Goal: Transaction & Acquisition: Purchase product/service

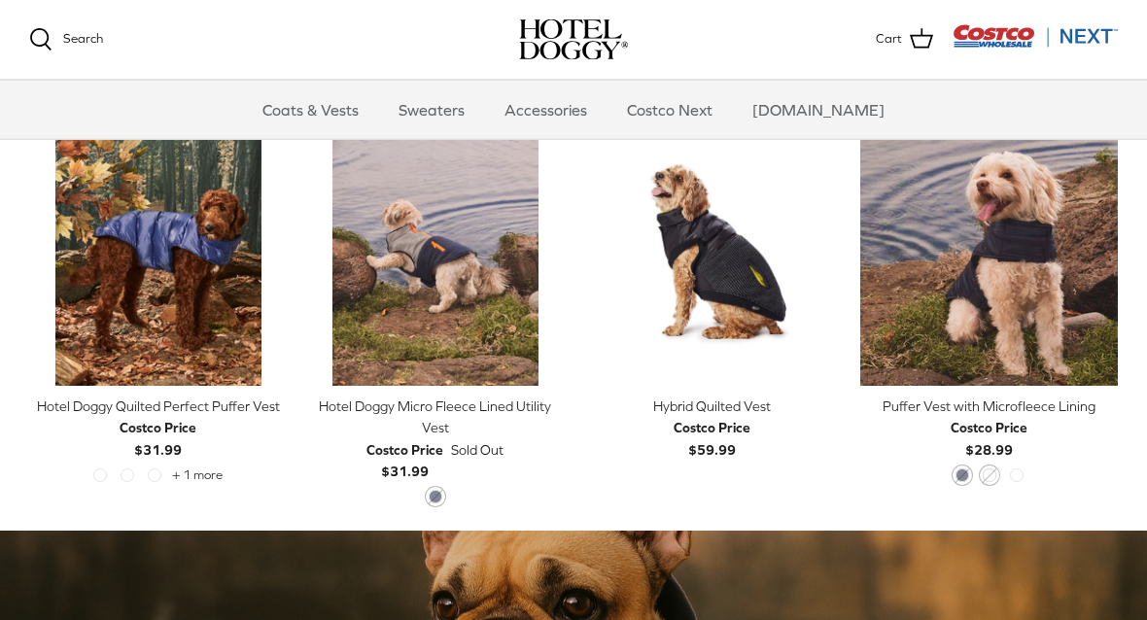
scroll to position [946, 0]
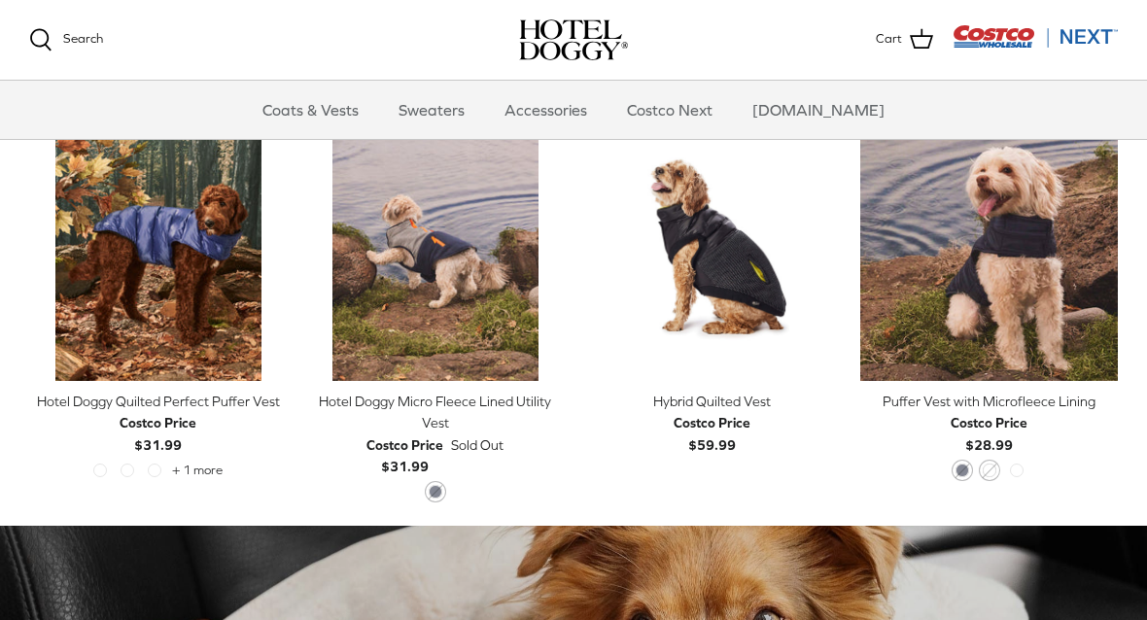
click at [934, 228] on img "Puffer Vest with Microfleece Lining" at bounding box center [989, 252] width 258 height 258
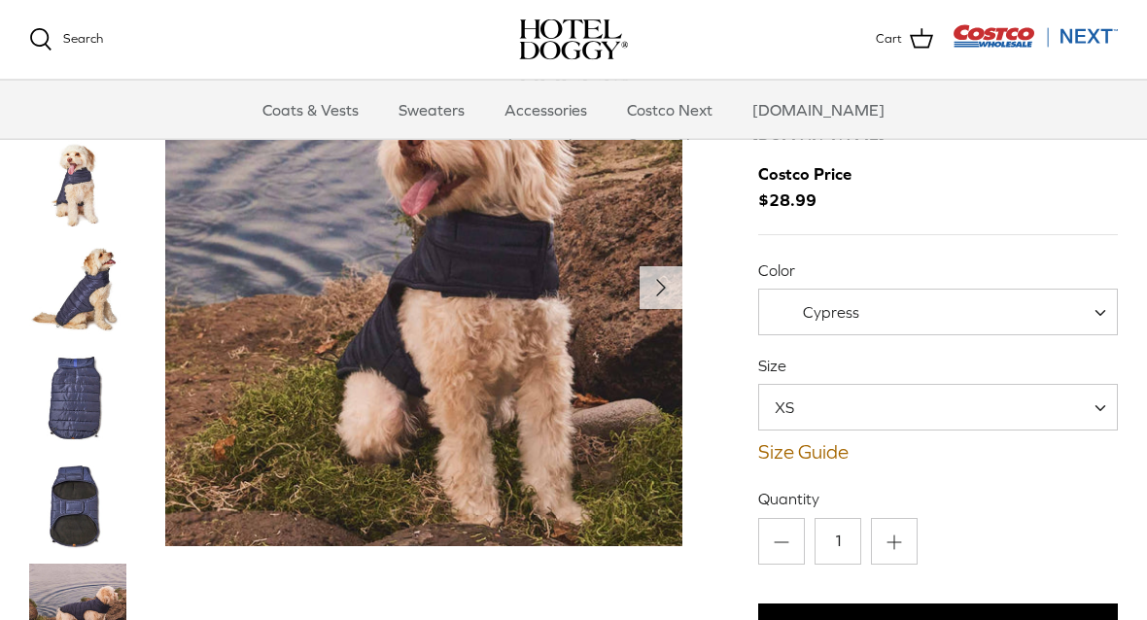
scroll to position [68, 0]
click at [768, 460] on link "Size Guide" at bounding box center [938, 451] width 360 height 23
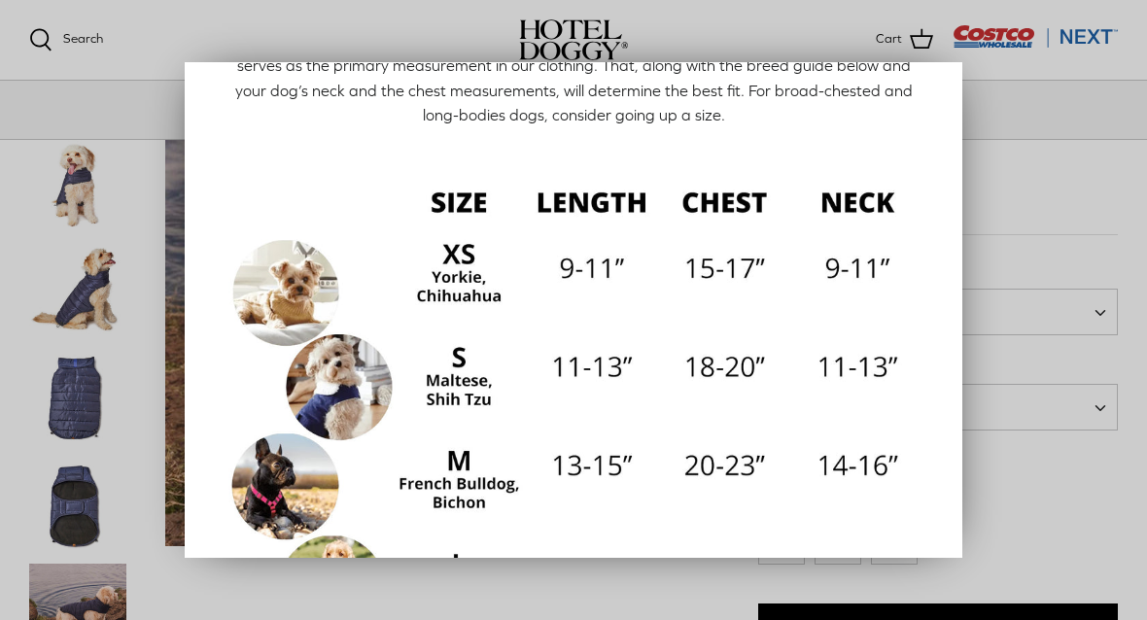
scroll to position [137, 0]
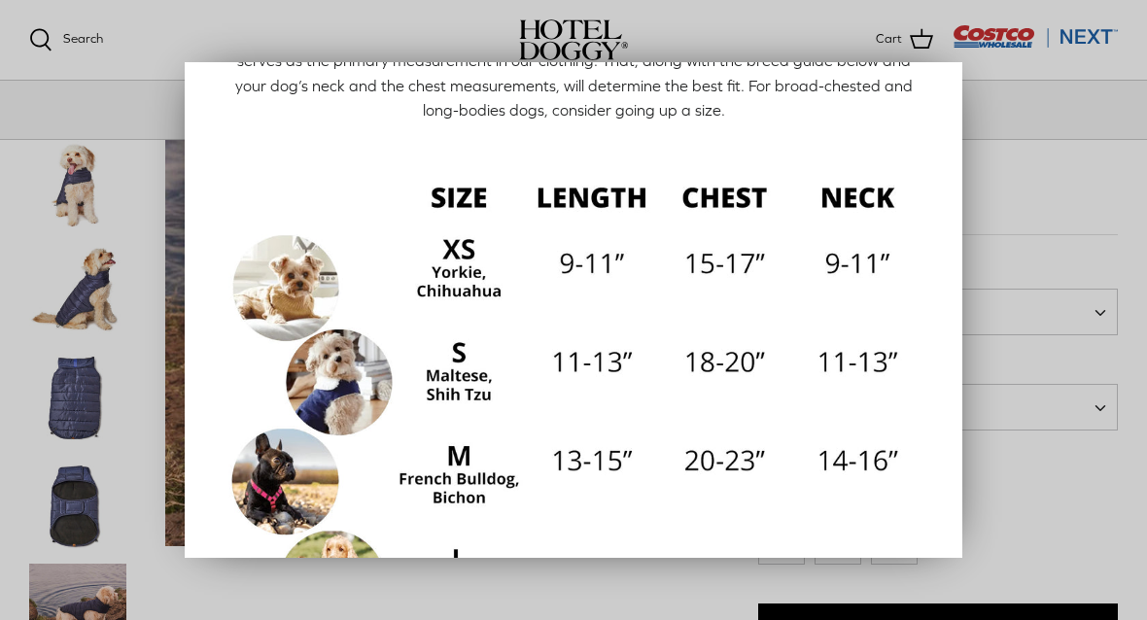
click at [127, 455] on div at bounding box center [573, 310] width 1147 height 620
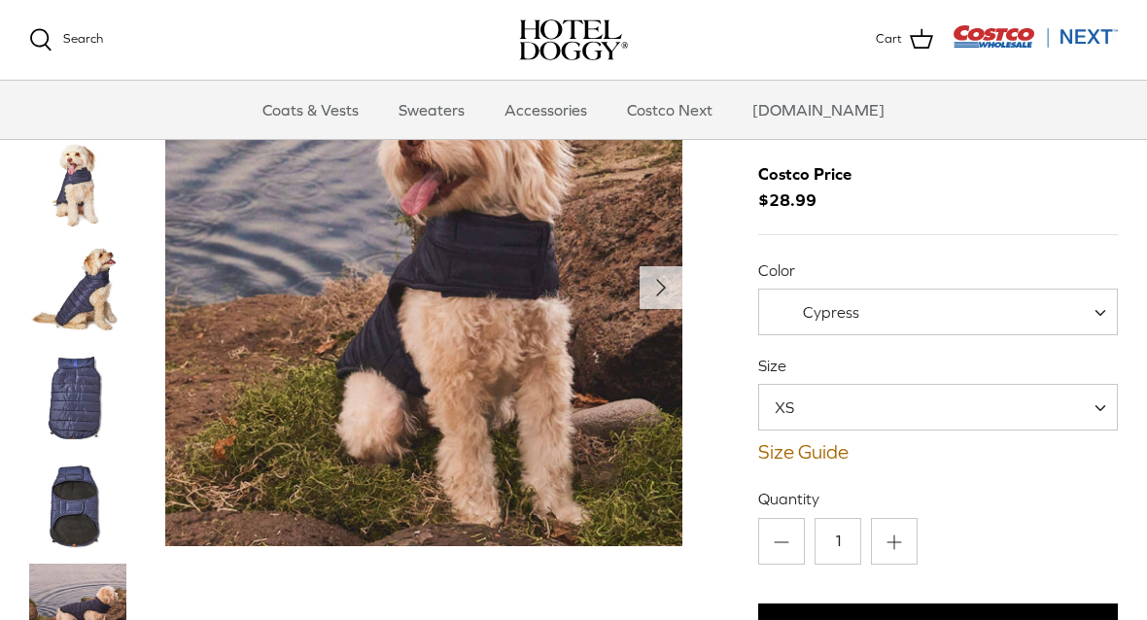
click at [760, 408] on span "XS" at bounding box center [796, 407] width 74 height 21
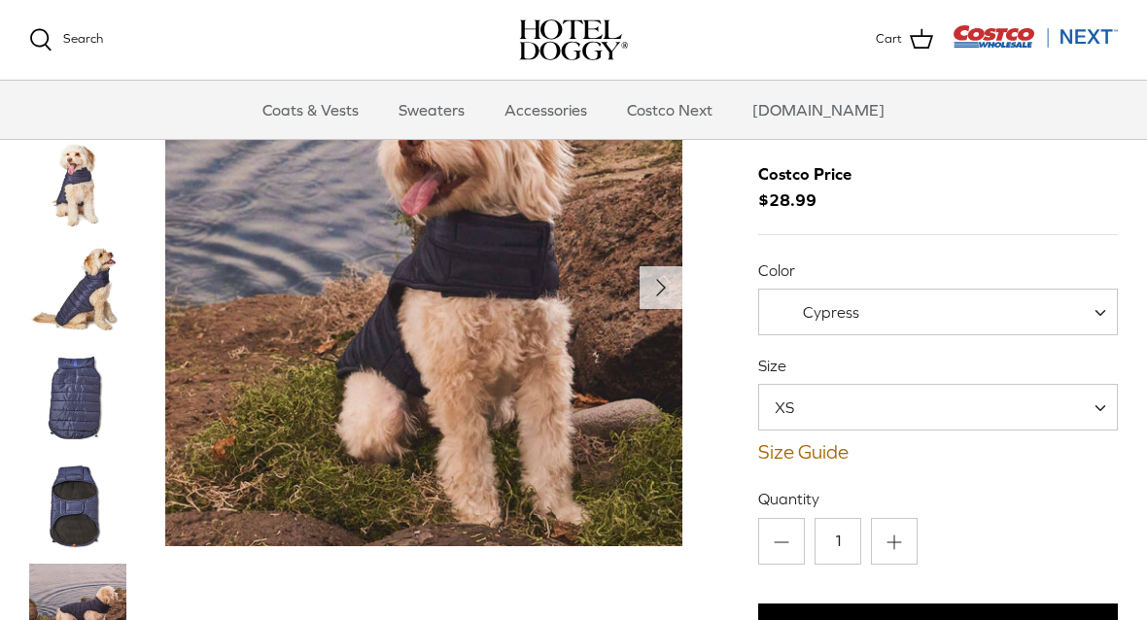
click at [764, 310] on span "Cypress" at bounding box center [828, 312] width 139 height 20
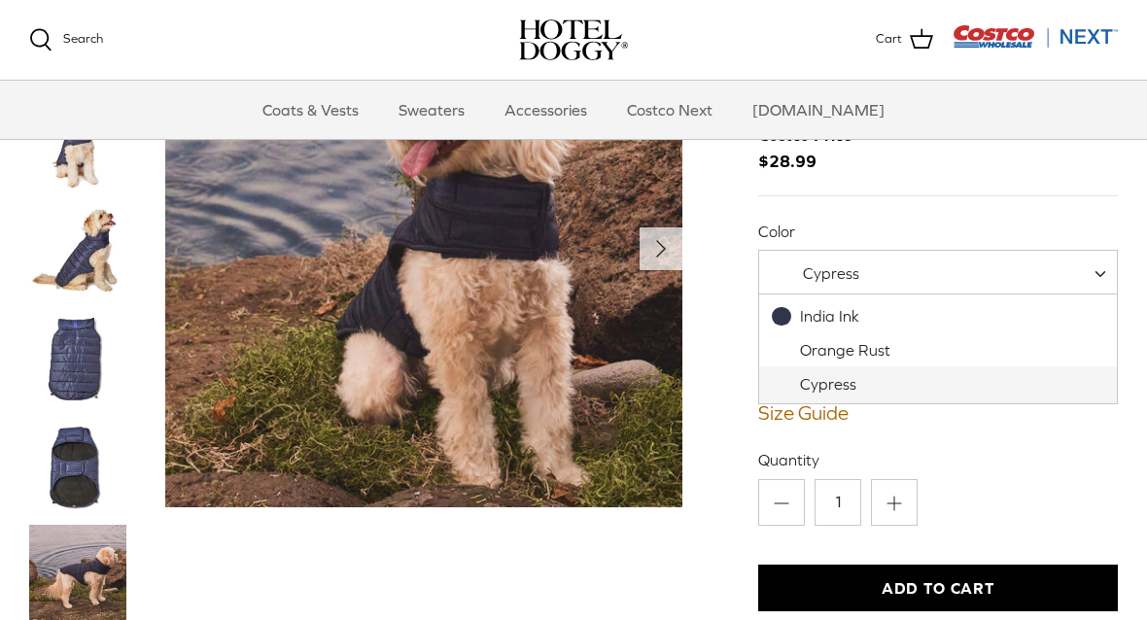
scroll to position [105, 0]
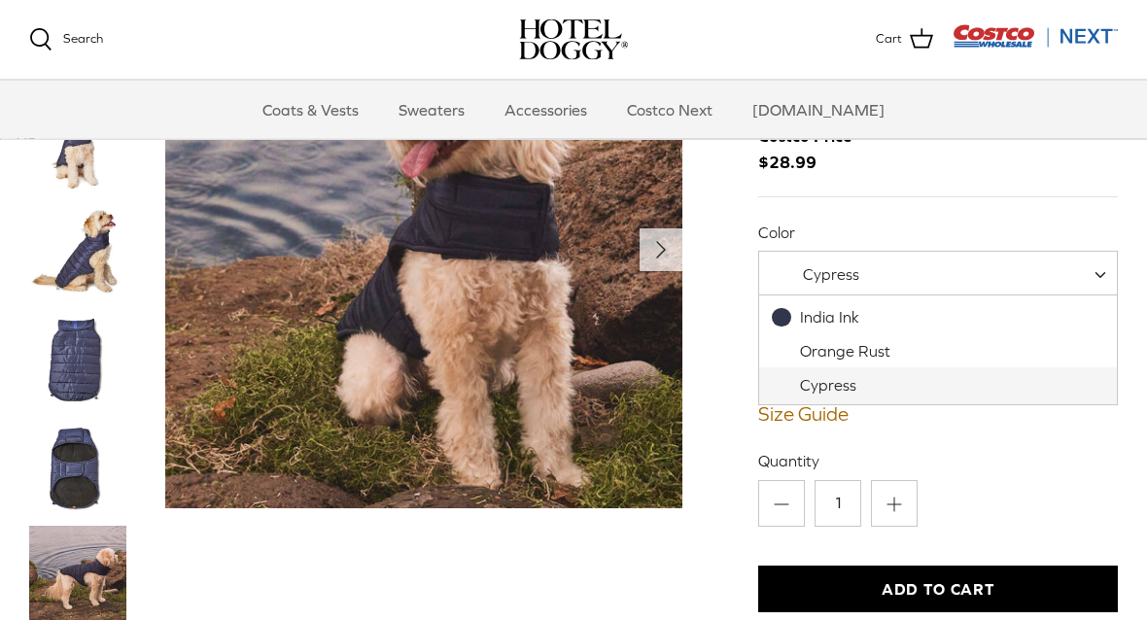
select select "Orange Rust"
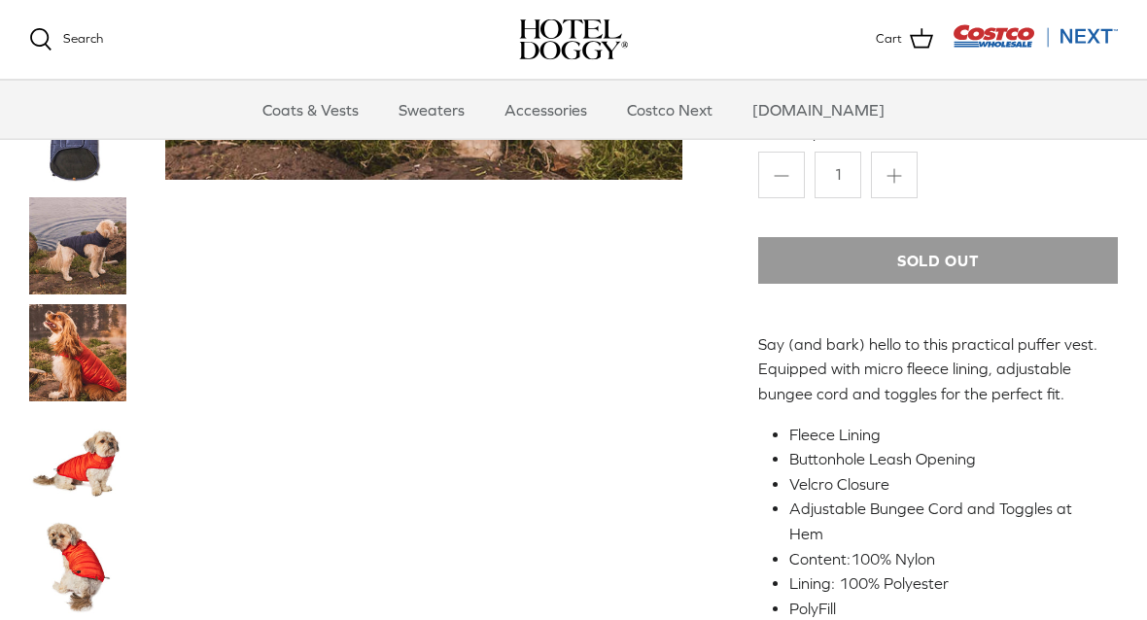
scroll to position [435, 0]
click at [61, 465] on img "Thumbnail Link" at bounding box center [77, 459] width 97 height 97
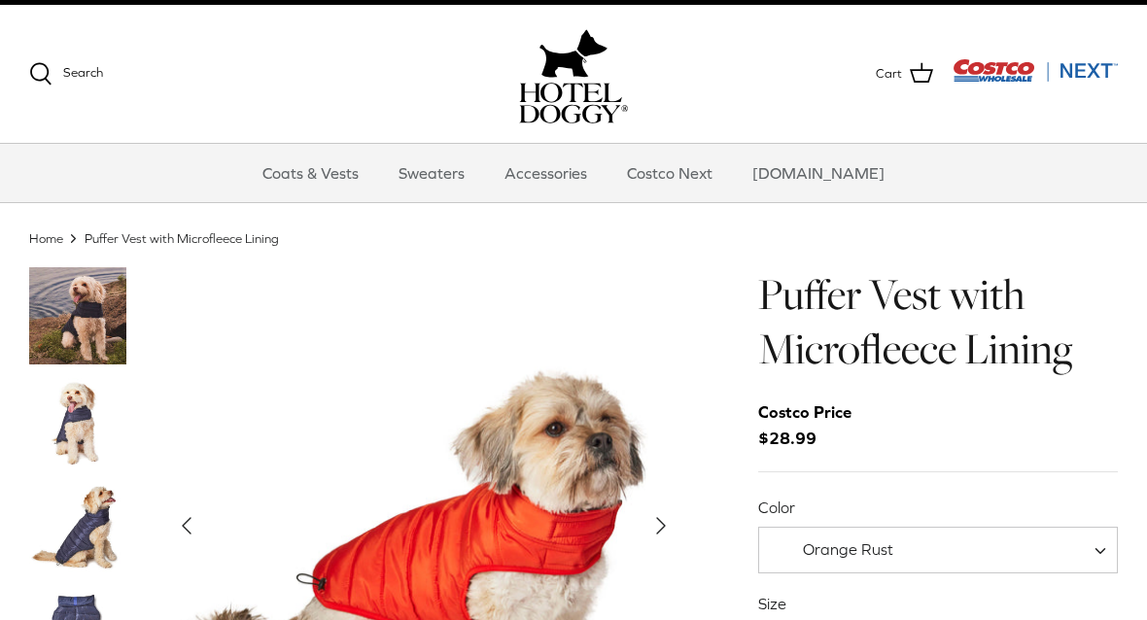
scroll to position [25, 0]
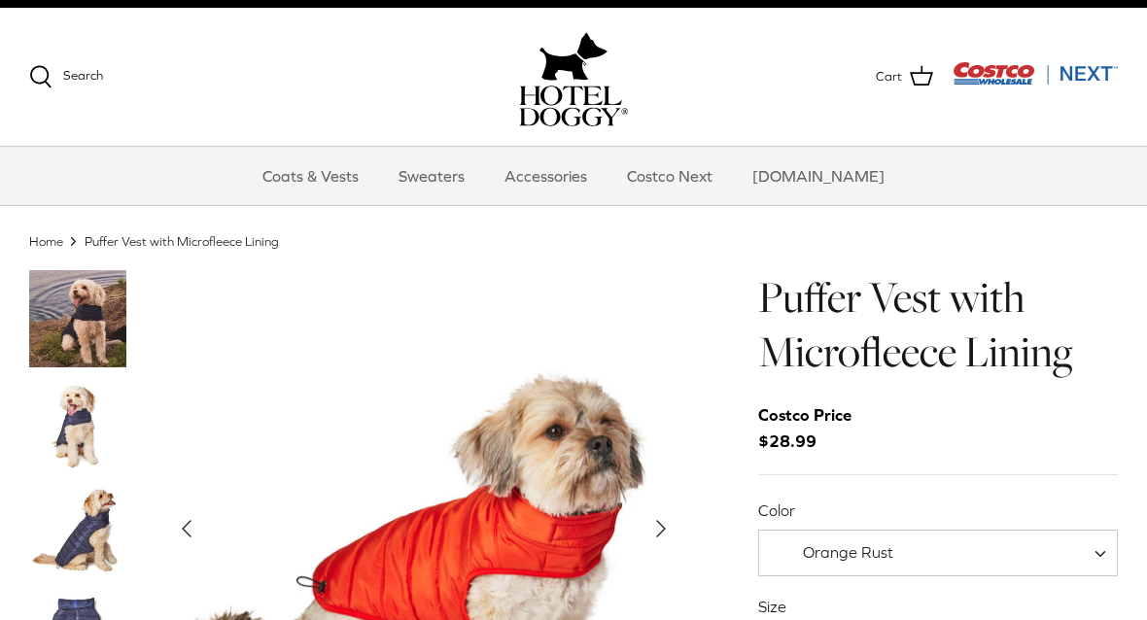
click at [657, 524] on polyline "Next" at bounding box center [661, 529] width 8 height 16
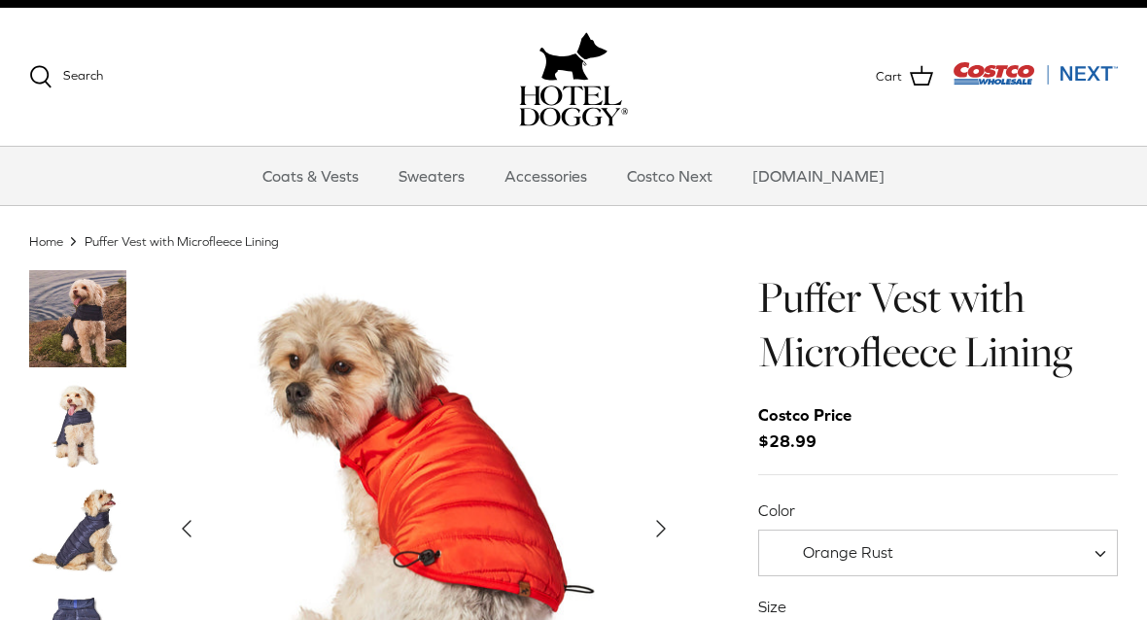
scroll to position [26, 0]
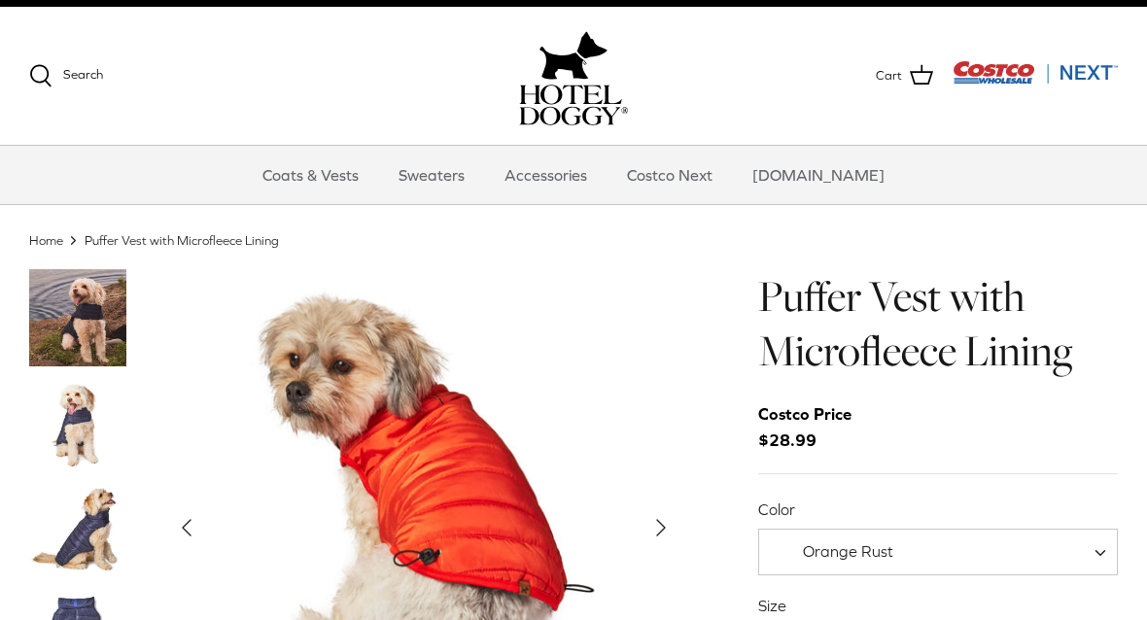
click at [636, 520] on img "Show Gallery" at bounding box center [423, 527] width 517 height 517
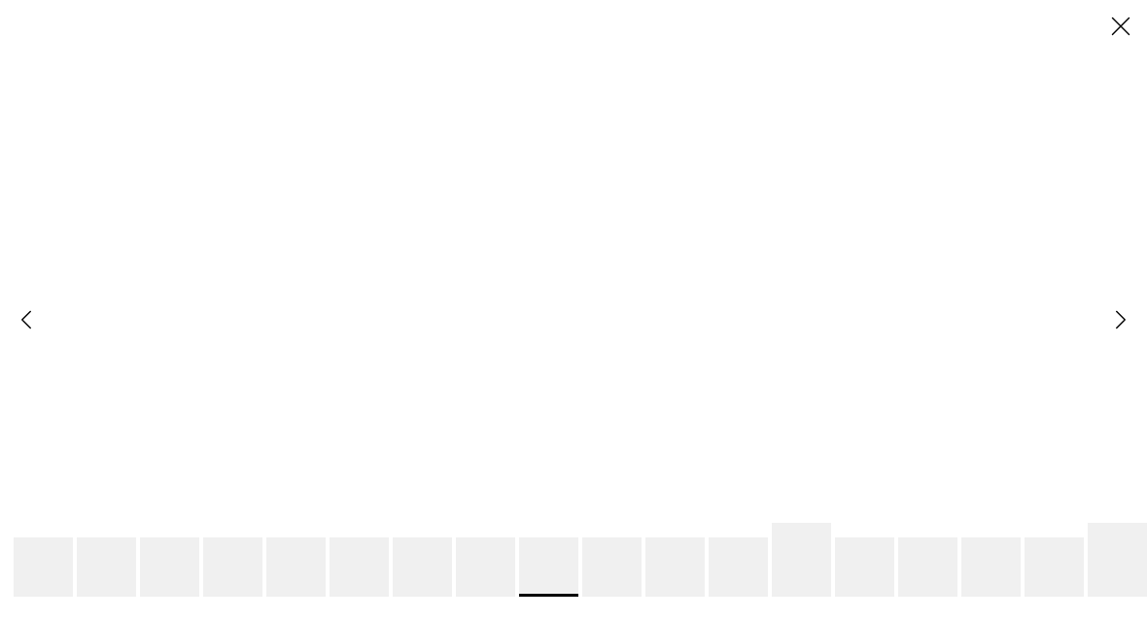
scroll to position [0, 0]
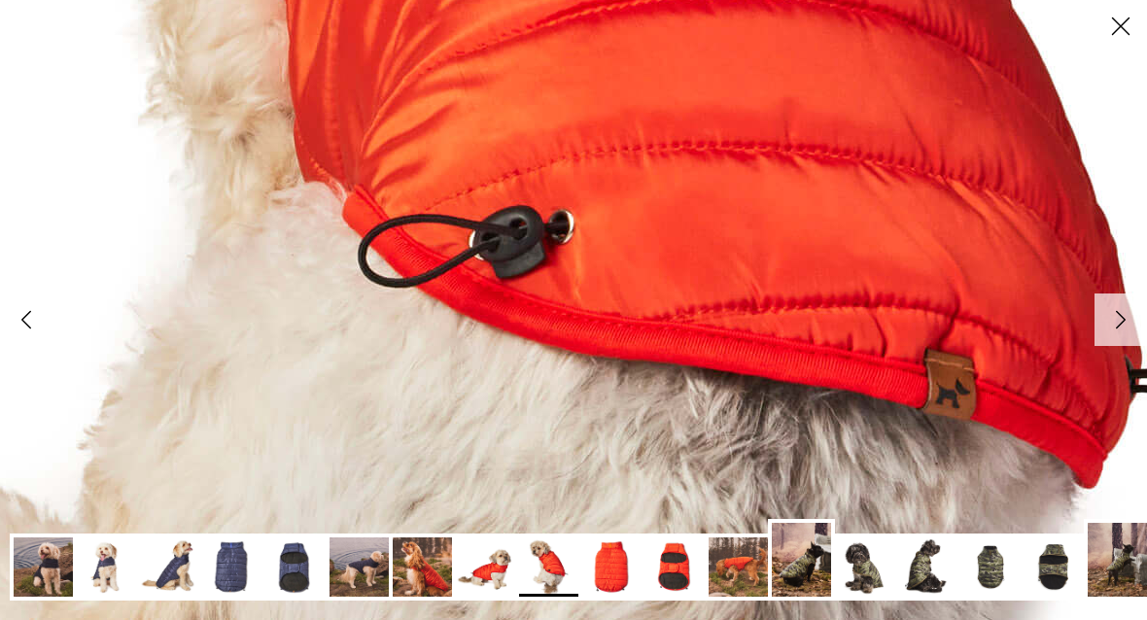
click at [651, 564] on img at bounding box center [675, 567] width 59 height 59
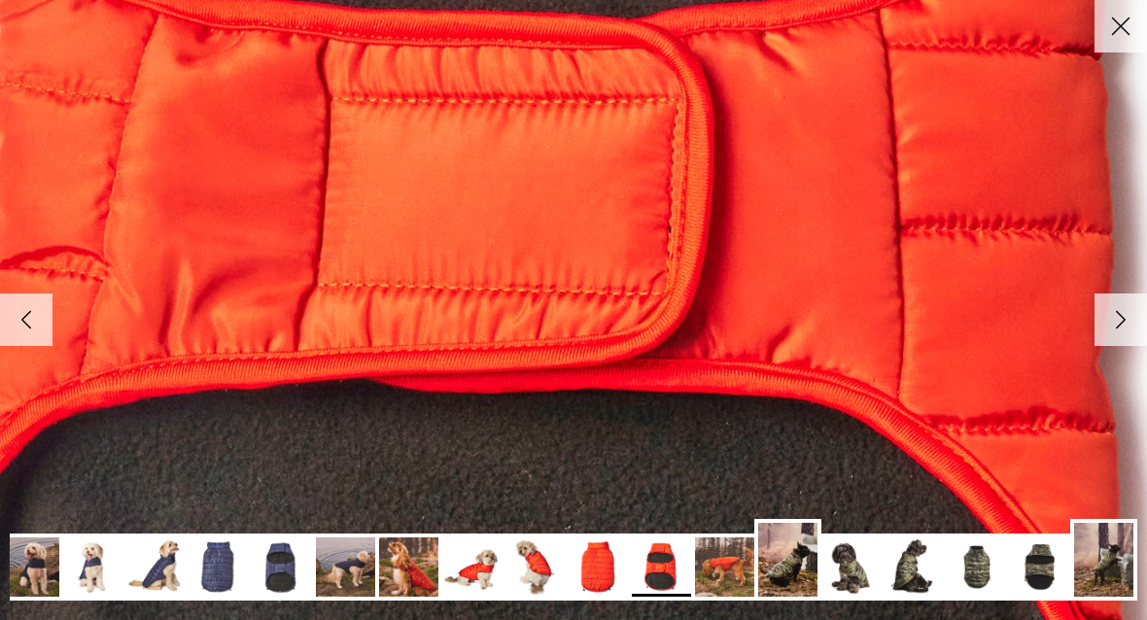
scroll to position [0, 8]
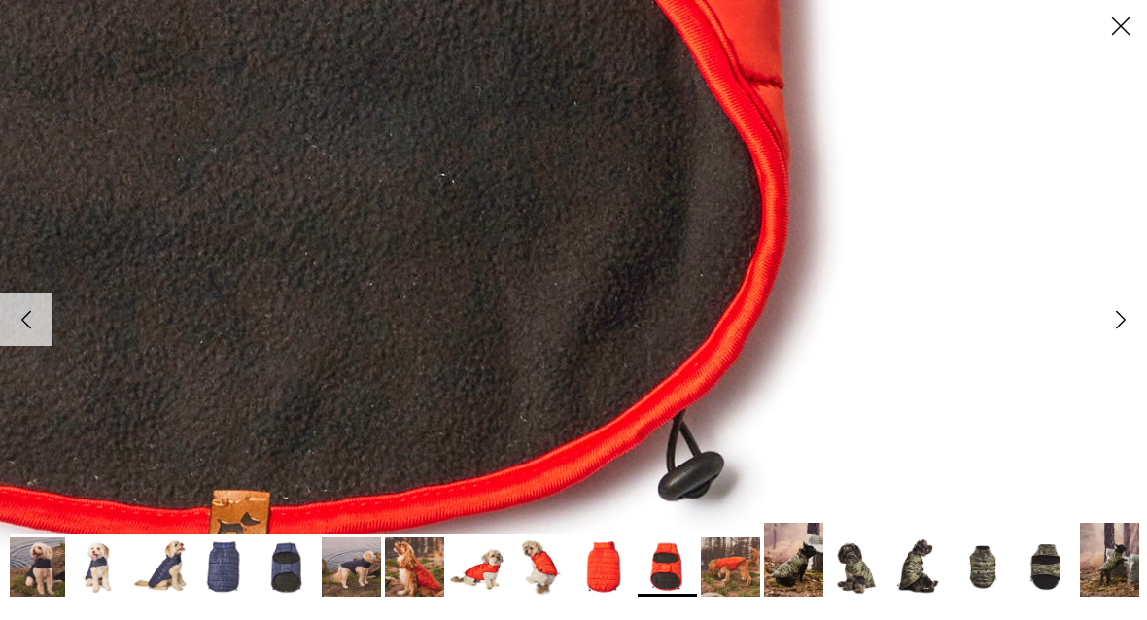
click at [901, 556] on img at bounding box center [920, 567] width 59 height 59
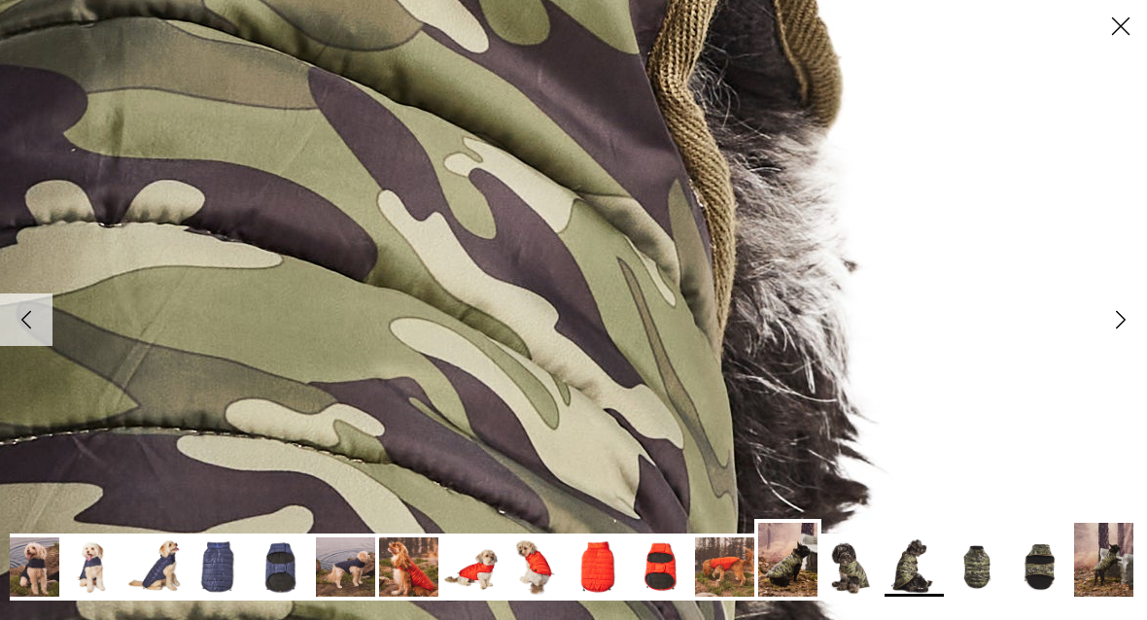
scroll to position [0, 14]
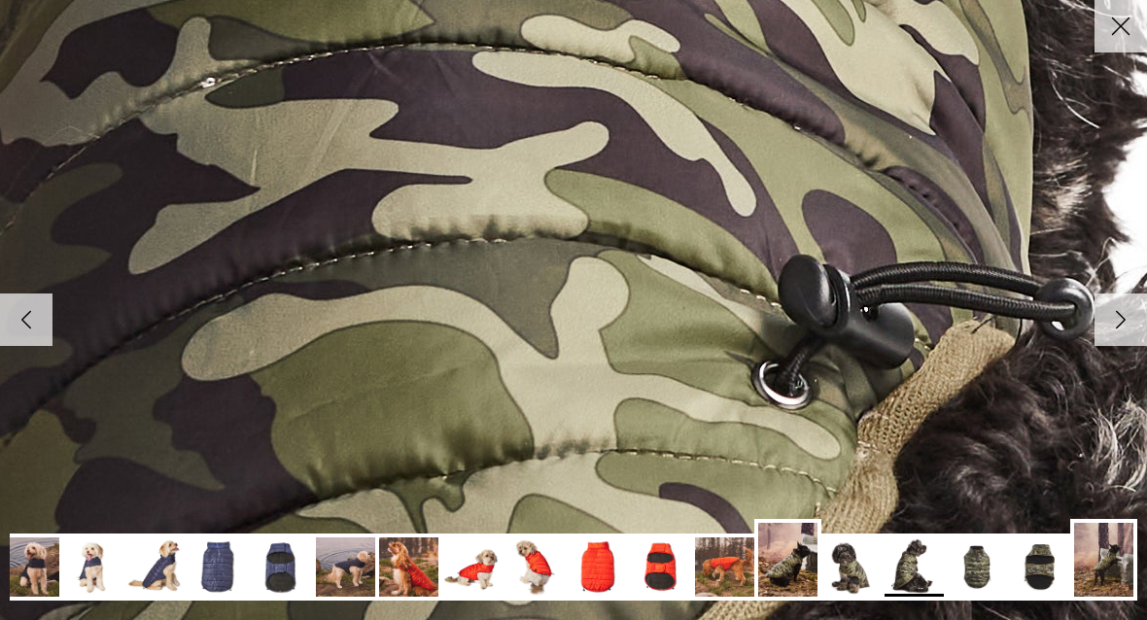
click at [395, 571] on img at bounding box center [408, 567] width 59 height 59
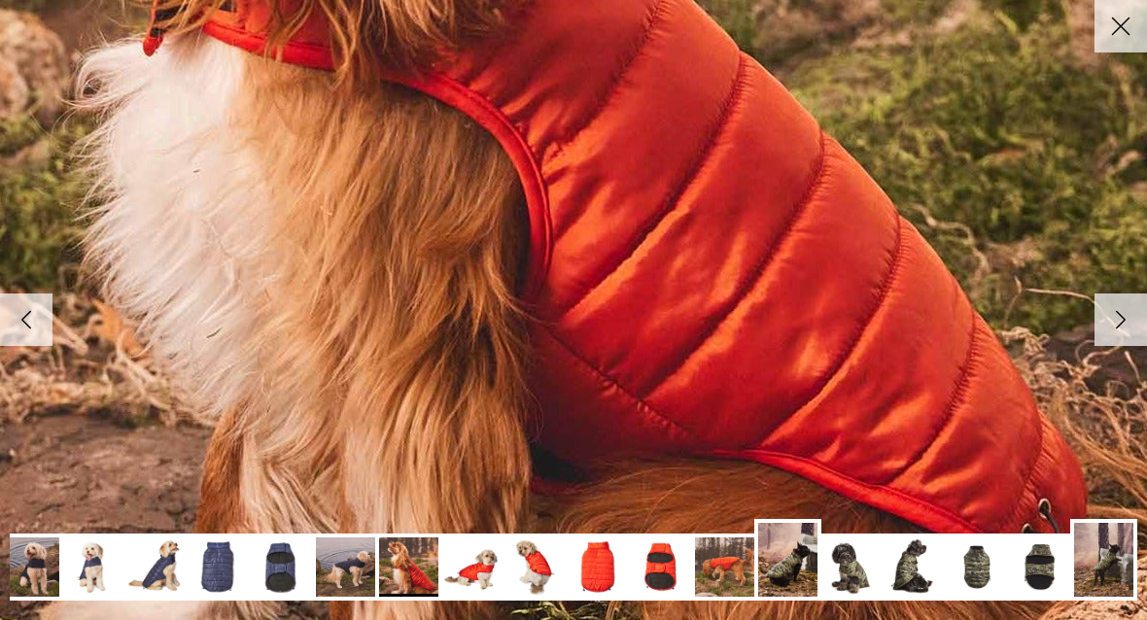
click at [192, 557] on img at bounding box center [219, 567] width 59 height 59
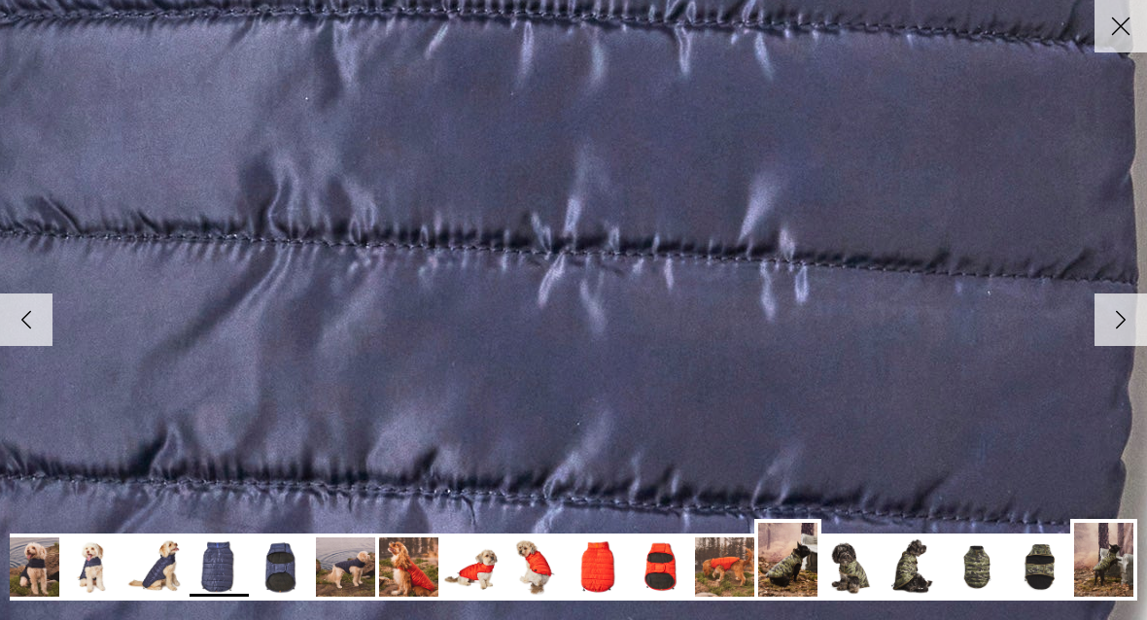
click at [77, 560] on img at bounding box center [92, 567] width 59 height 59
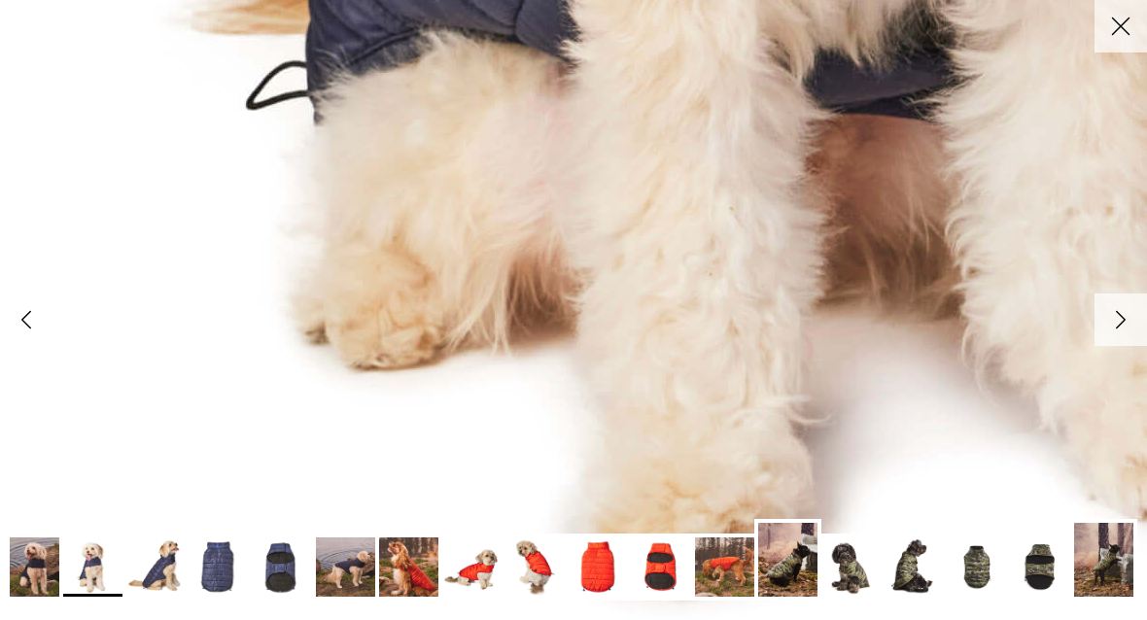
click at [341, 568] on img at bounding box center [345, 567] width 59 height 59
